Goal: Task Accomplishment & Management: Complete application form

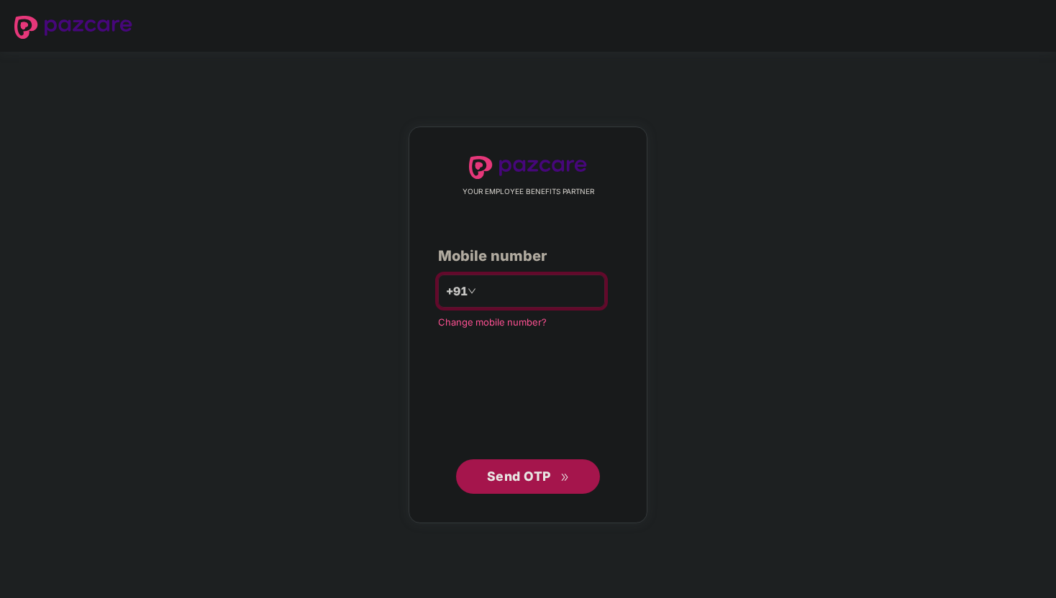
type input "**********"
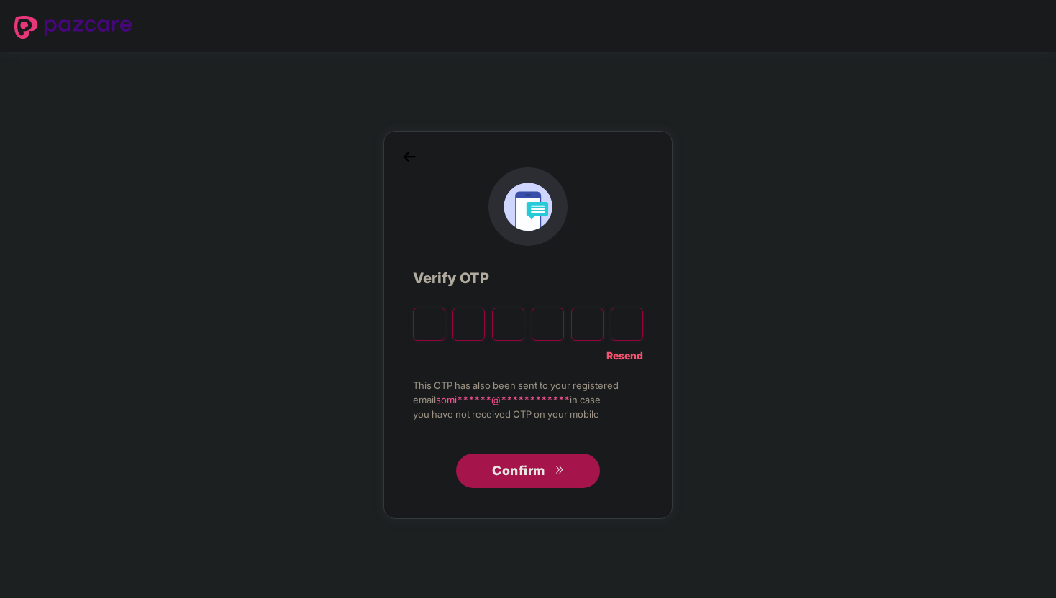
paste input "*"
type input "*"
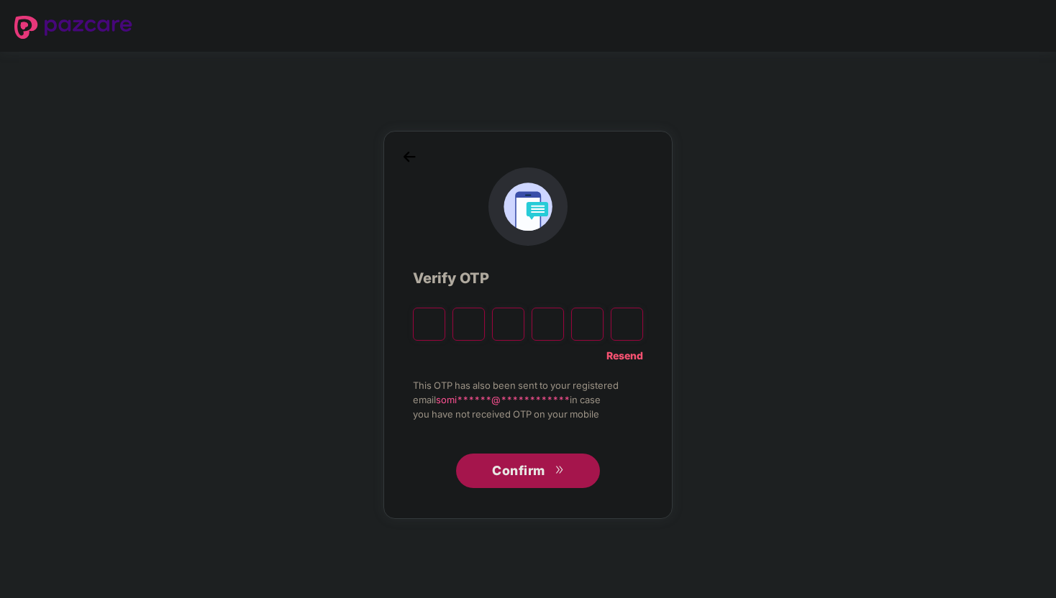
type input "*"
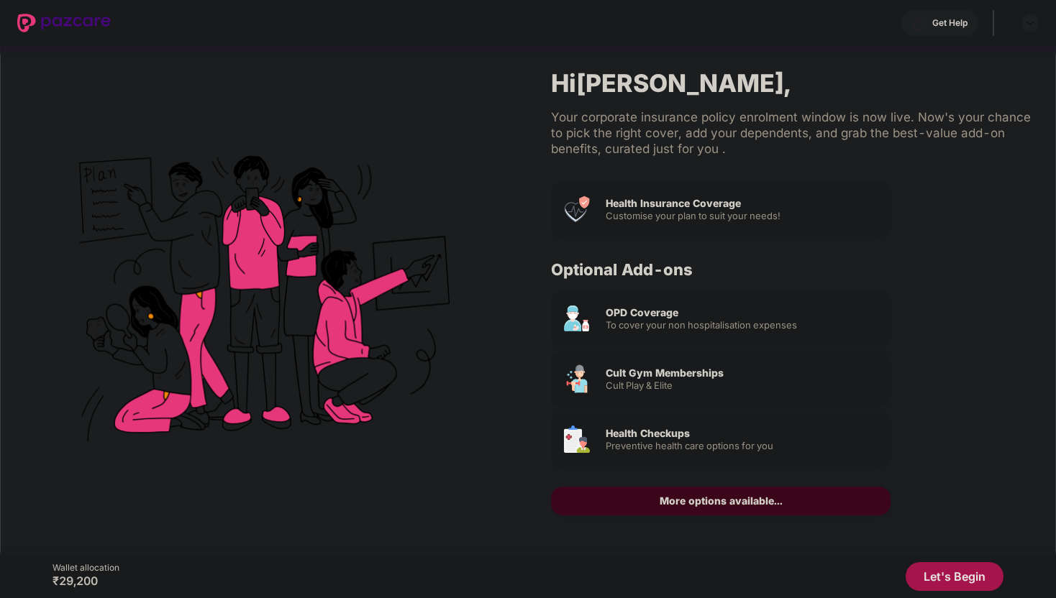
scroll to position [7, 0]
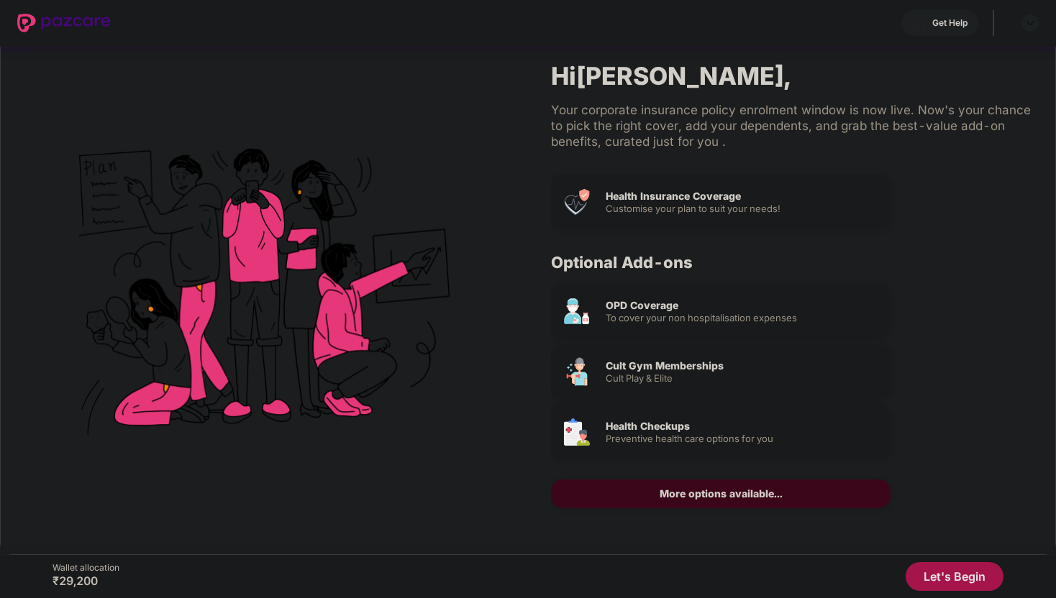
click at [947, 570] on button "Let's Begin" at bounding box center [954, 576] width 98 height 29
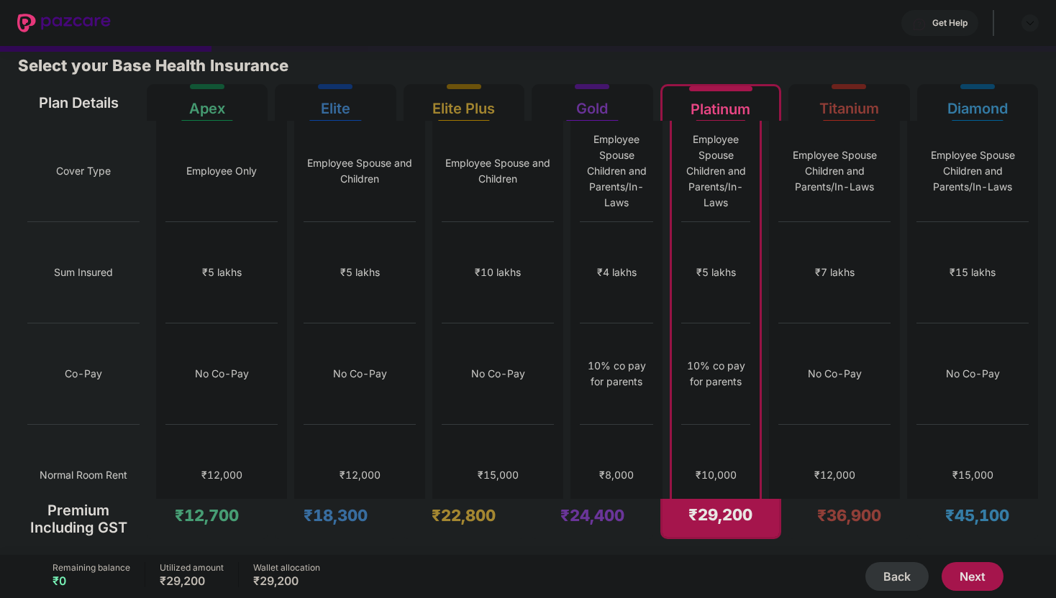
click at [951, 571] on button "Next" at bounding box center [972, 576] width 62 height 29
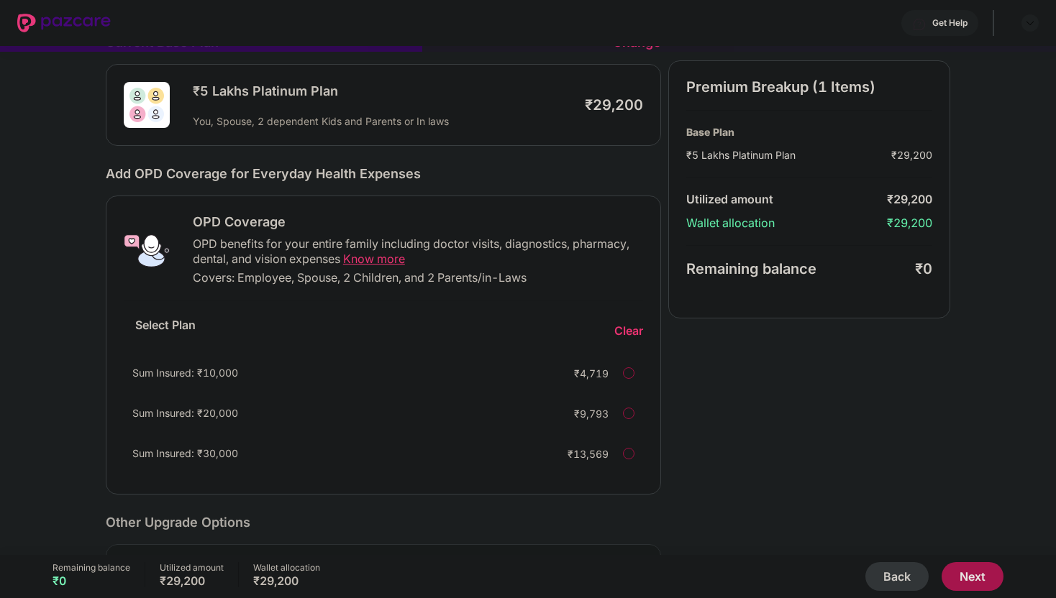
scroll to position [0, 0]
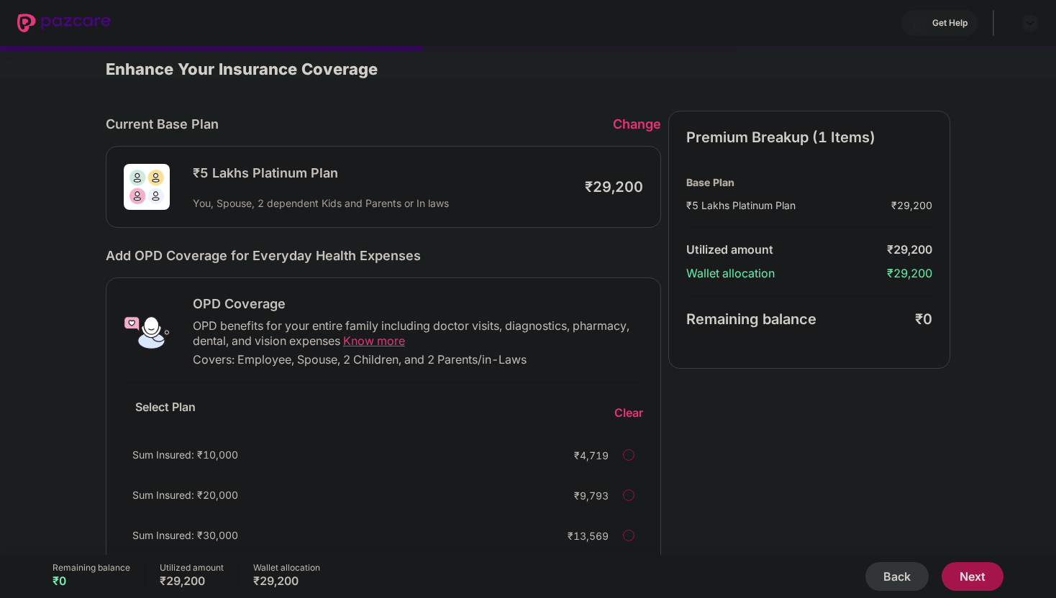
click at [984, 578] on button "Next" at bounding box center [972, 576] width 62 height 29
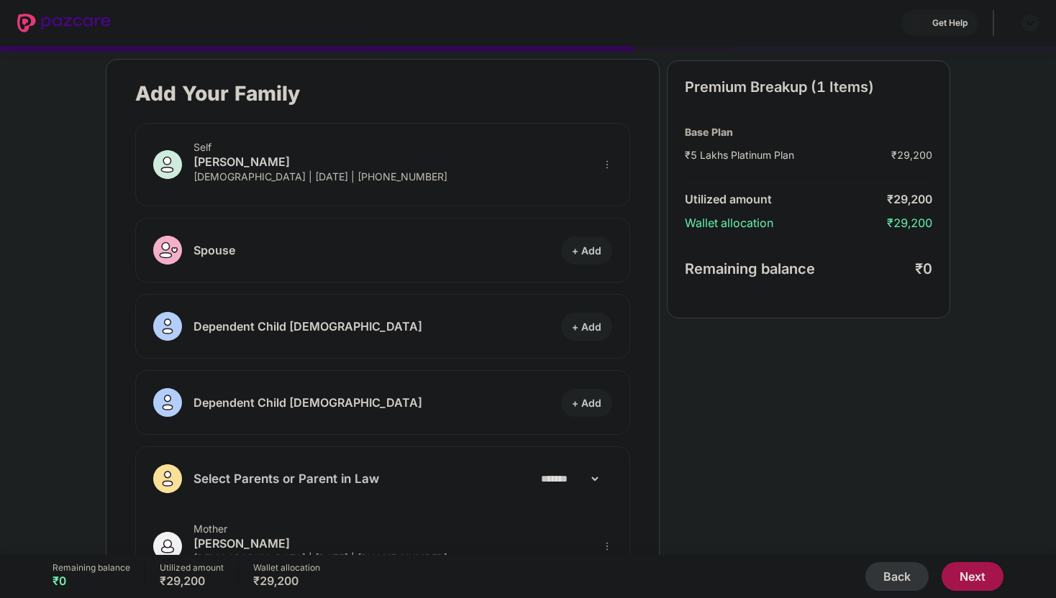
scroll to position [149, 0]
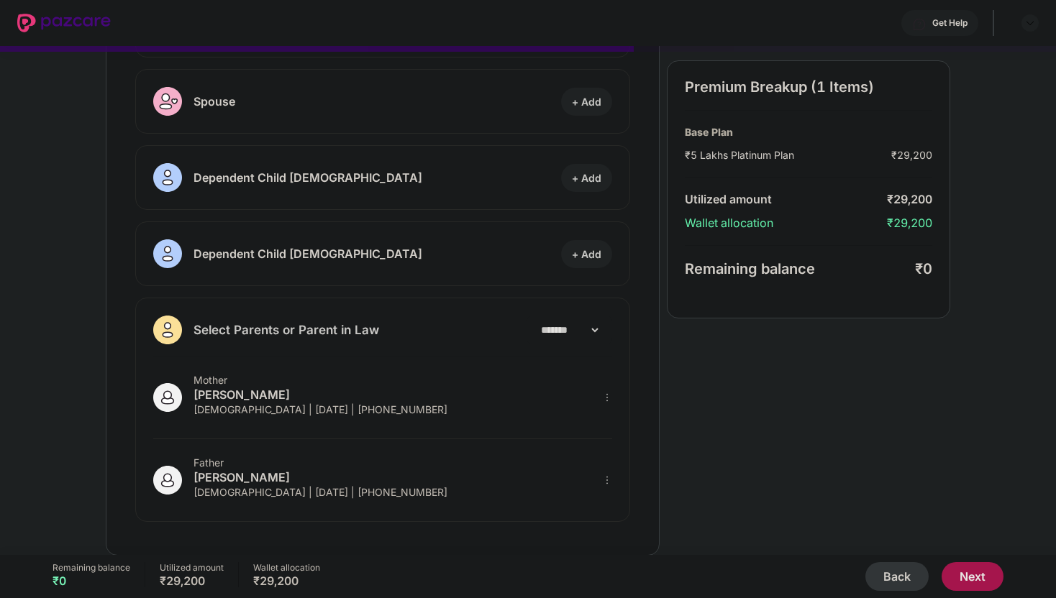
click at [966, 577] on button "Next" at bounding box center [972, 576] width 62 height 29
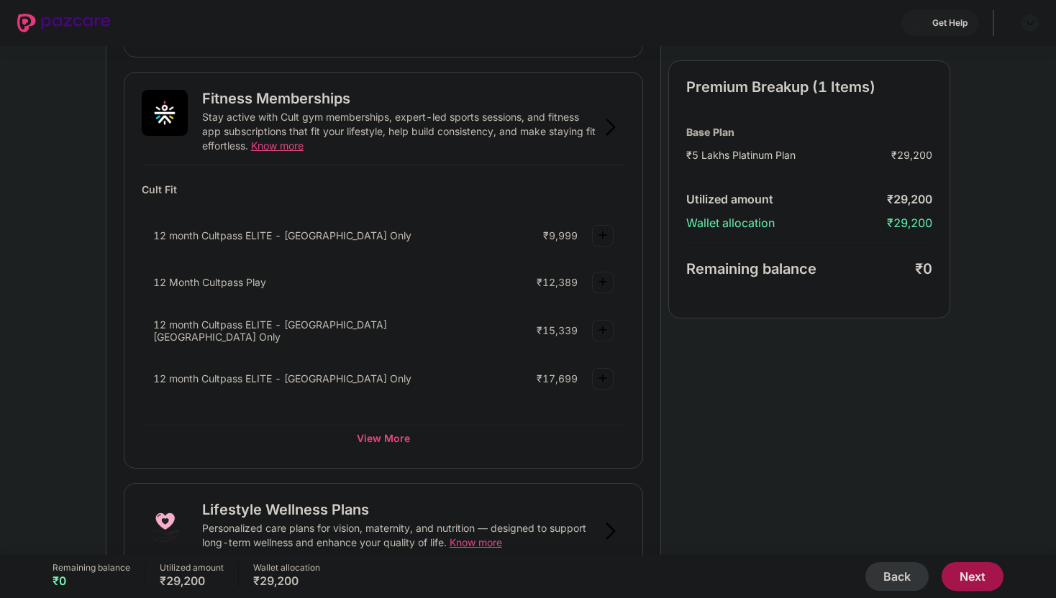
scroll to position [818, 0]
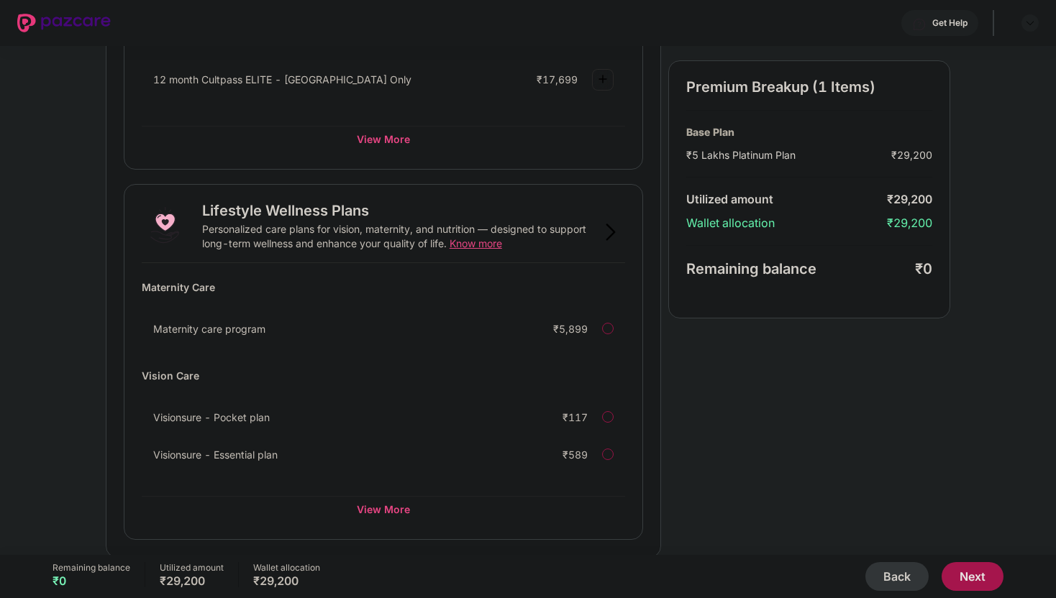
click at [989, 579] on button "Next" at bounding box center [972, 576] width 62 height 29
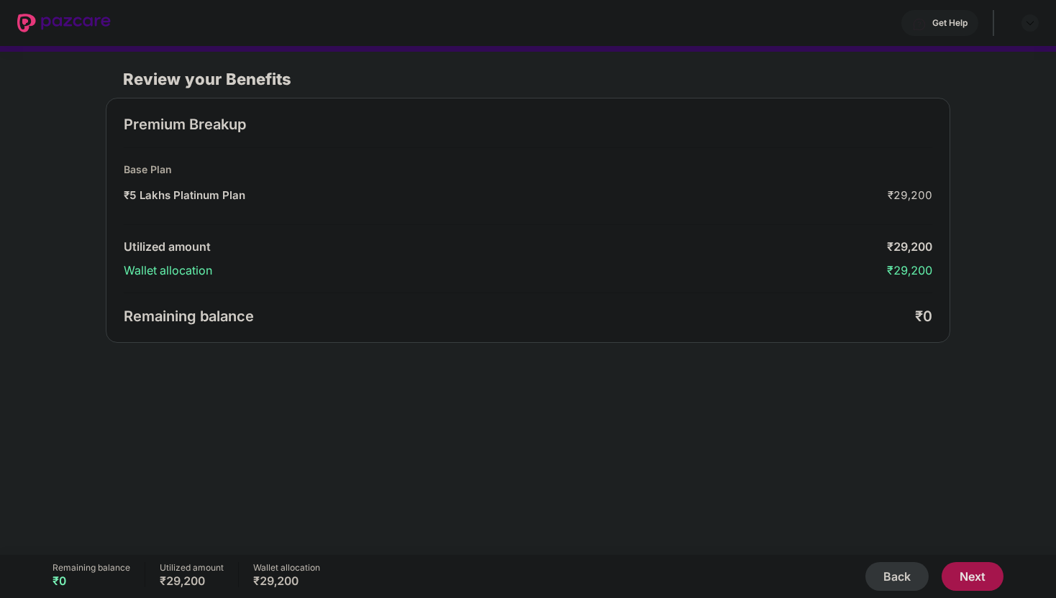
click at [989, 579] on button "Next" at bounding box center [972, 576] width 62 height 29
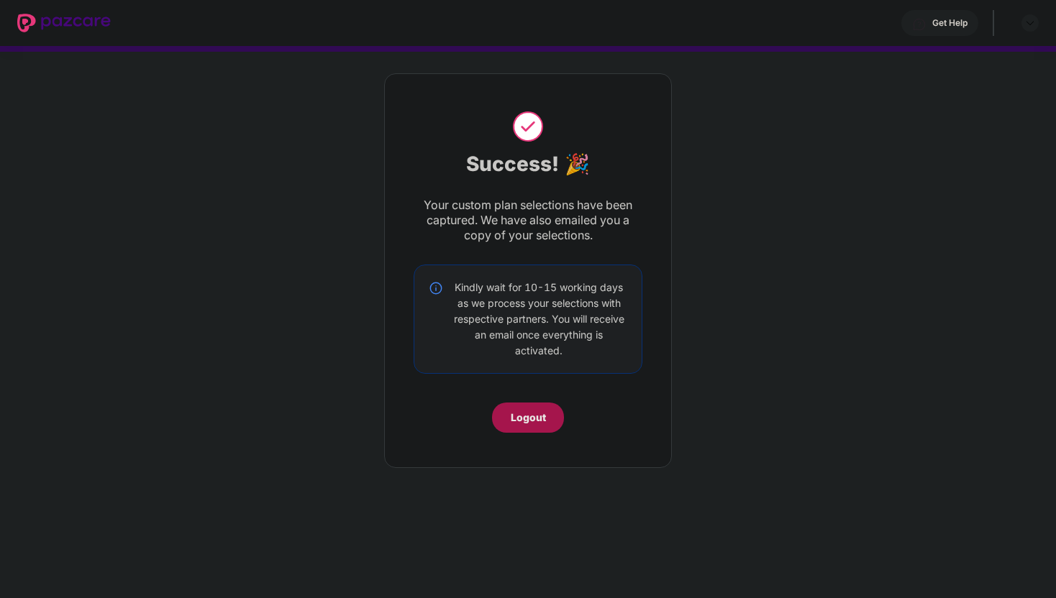
click at [546, 416] on div "Logout" at bounding box center [528, 418] width 72 height 30
click at [519, 411] on div "Logout" at bounding box center [528, 418] width 35 height 16
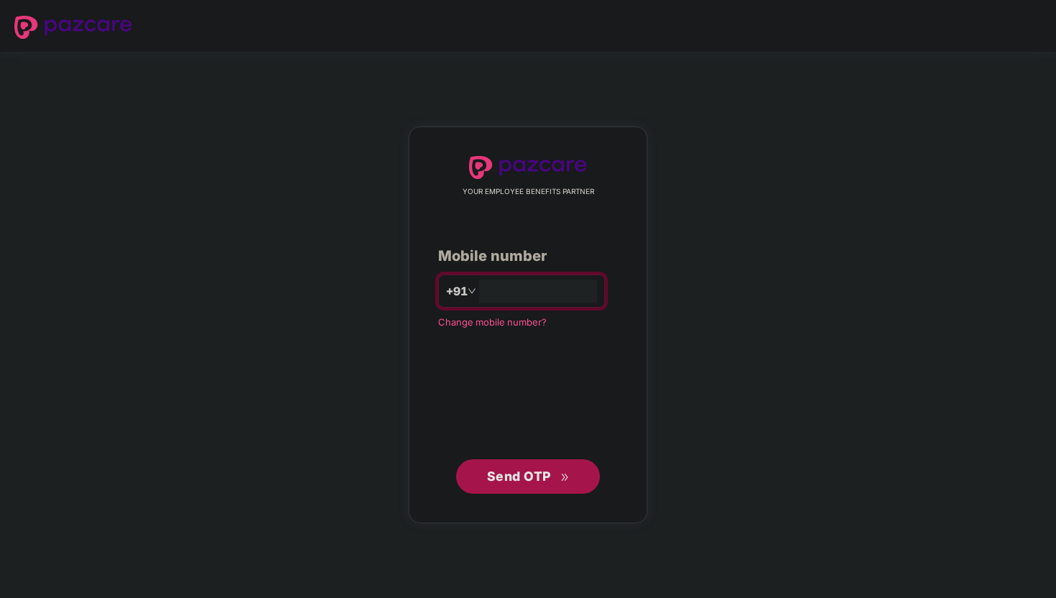
click at [519, 411] on div "YOUR EMPLOYEE BENEFITS PARTNER Mobile number +91 Change mobile number? Send OTP" at bounding box center [528, 325] width 180 height 338
click at [519, 411] on div "YOUR EMPLOYEE BENEFITS PARTNER Mobile number +91 Change mobile number? Send OTP" at bounding box center [528, 325] width 180 height 337
